Goal: Check status: Check status

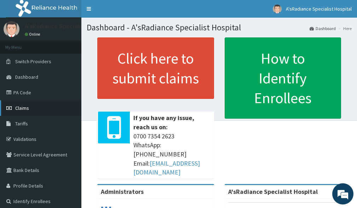
click at [23, 106] on span "Claims" at bounding box center [22, 108] width 14 height 6
click at [22, 111] on span "Claims" at bounding box center [22, 108] width 14 height 6
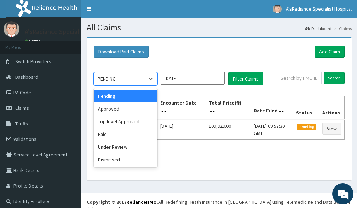
click at [119, 83] on div "PENDING" at bounding box center [118, 78] width 49 height 11
click at [117, 110] on div "Approved" at bounding box center [126, 109] width 64 height 13
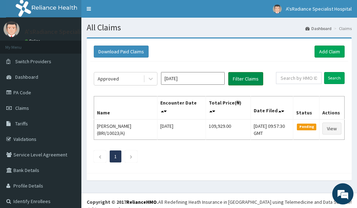
click at [240, 80] on button "Filter Claims" at bounding box center [245, 78] width 35 height 13
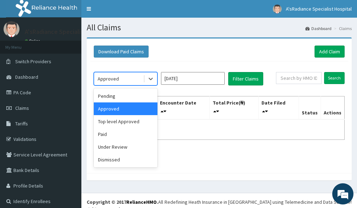
click at [120, 80] on div "Approved" at bounding box center [118, 78] width 49 height 11
click at [119, 121] on div "Top level Approved" at bounding box center [126, 121] width 64 height 13
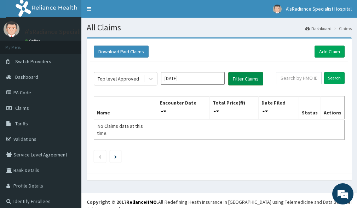
click at [247, 82] on button "Filter Claims" at bounding box center [245, 78] width 35 height 13
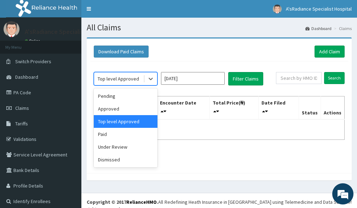
click at [110, 82] on div "Top level Approved" at bounding box center [118, 78] width 41 height 7
click at [110, 135] on div "Paid" at bounding box center [126, 134] width 64 height 13
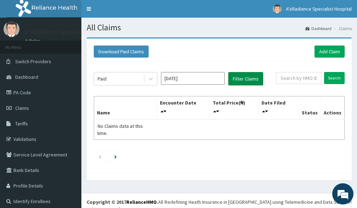
click at [238, 79] on button "Filter Claims" at bounding box center [245, 78] width 35 height 13
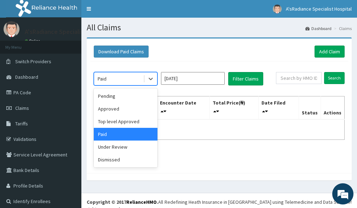
click at [119, 81] on div "Paid" at bounding box center [118, 78] width 49 height 11
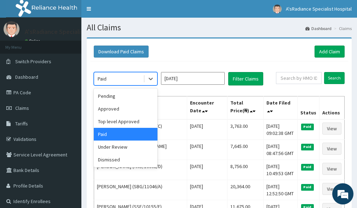
click at [195, 112] on th "Encounter Date" at bounding box center [207, 107] width 40 height 23
click at [130, 79] on div "Paid" at bounding box center [118, 78] width 49 height 11
click at [123, 147] on div "Under Review" at bounding box center [126, 147] width 64 height 13
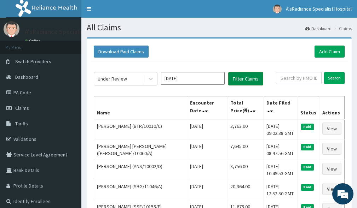
click at [242, 81] on button "Filter Claims" at bounding box center [245, 78] width 35 height 13
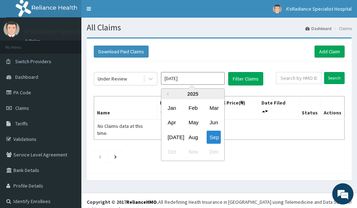
click at [188, 80] on input "Sep 2025" at bounding box center [193, 78] width 64 height 13
drag, startPoint x: 194, startPoint y: 137, endPoint x: 199, endPoint y: 125, distance: 12.7
click at [194, 137] on div "Aug" at bounding box center [193, 137] width 14 height 13
type input "Aug 2025"
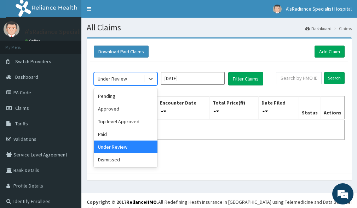
click at [120, 81] on div "Under Review" at bounding box center [112, 78] width 29 height 7
click at [115, 112] on div "Approved" at bounding box center [126, 109] width 64 height 13
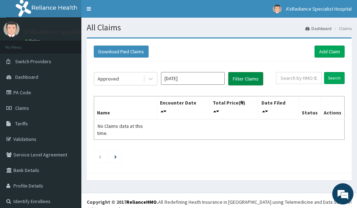
click at [249, 78] on button "Filter Claims" at bounding box center [245, 78] width 35 height 13
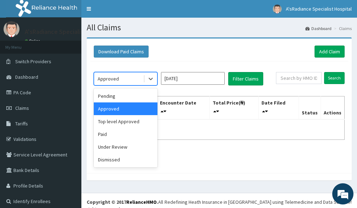
click at [116, 80] on div "Approved" at bounding box center [108, 78] width 21 height 7
drag, startPoint x: 123, startPoint y: 135, endPoint x: 135, endPoint y: 130, distance: 13.3
click at [124, 134] on div "Paid" at bounding box center [126, 134] width 64 height 13
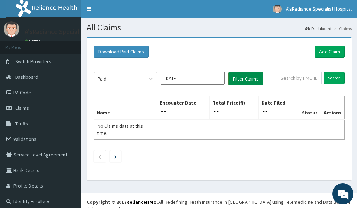
click at [238, 77] on button "Filter Claims" at bounding box center [245, 78] width 35 height 13
